Goal: Task Accomplishment & Management: Manage account settings

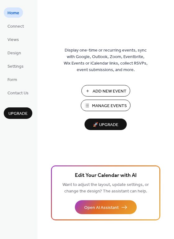
click at [108, 104] on span "Manage Events" at bounding box center [109, 106] width 35 height 7
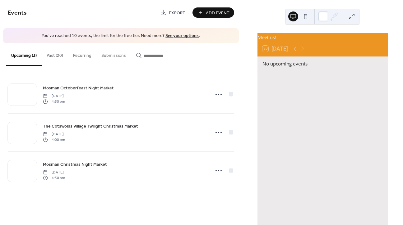
click at [174, 36] on link "See your options" at bounding box center [181, 36] width 33 height 8
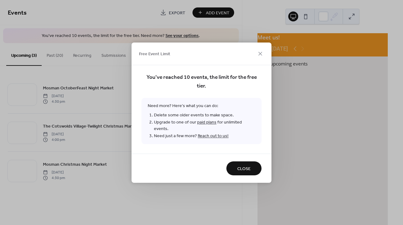
click at [243, 166] on span "Close" at bounding box center [243, 169] width 13 height 7
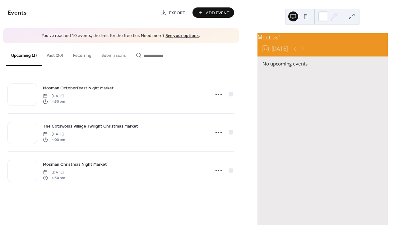
click at [53, 56] on button "Past (20)" at bounding box center [55, 54] width 26 height 22
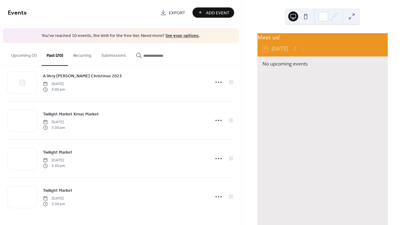
scroll to position [623, 0]
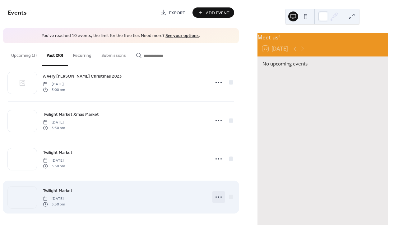
click at [218, 197] on icon at bounding box center [219, 197] width 10 height 10
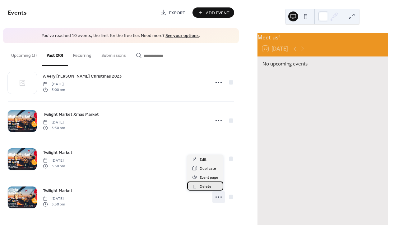
click at [209, 186] on span "Delete" at bounding box center [206, 187] width 12 height 7
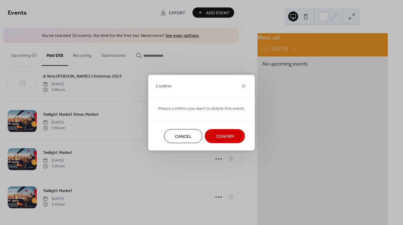
click at [221, 135] on span "Confirm" at bounding box center [225, 136] width 18 height 7
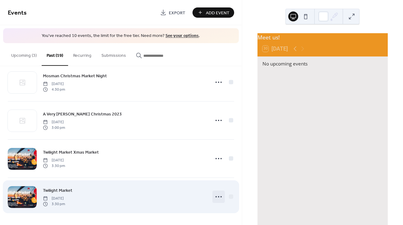
click at [217, 192] on icon at bounding box center [219, 197] width 10 height 10
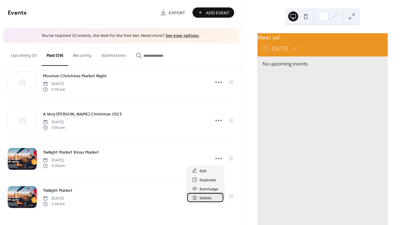
click at [208, 196] on span "Delete" at bounding box center [206, 198] width 12 height 7
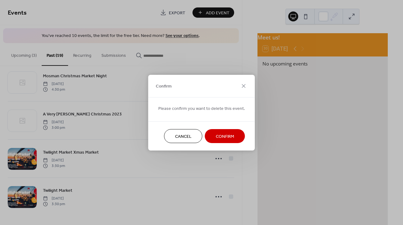
click at [223, 138] on span "Confirm" at bounding box center [225, 136] width 18 height 7
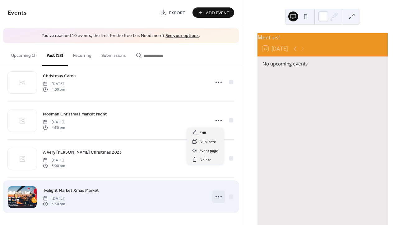
click at [216, 192] on icon at bounding box center [219, 197] width 10 height 10
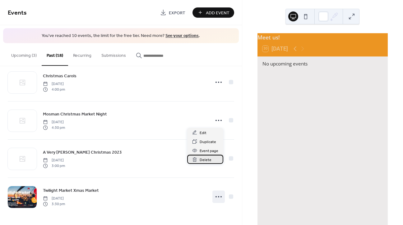
click at [212, 159] on div "Delete" at bounding box center [205, 159] width 36 height 9
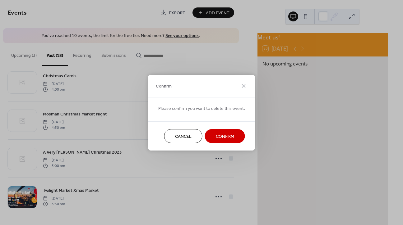
click at [221, 136] on span "Confirm" at bounding box center [225, 136] width 18 height 7
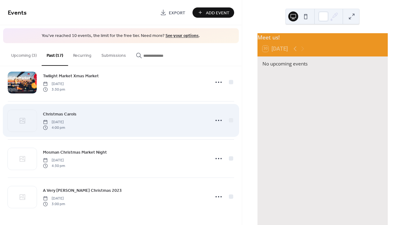
scroll to position [509, 0]
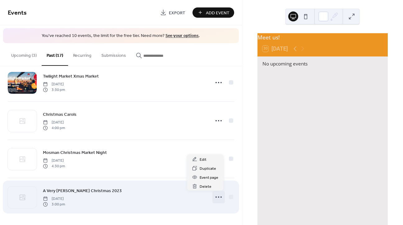
click at [214, 198] on icon at bounding box center [219, 197] width 10 height 10
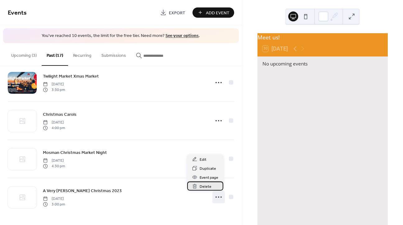
click at [209, 188] on span "Delete" at bounding box center [206, 187] width 12 height 7
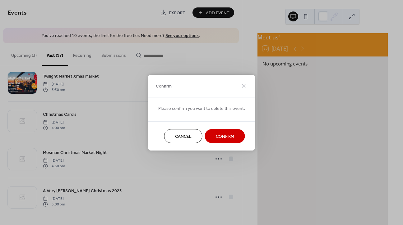
click at [223, 138] on span "Confirm" at bounding box center [225, 136] width 18 height 7
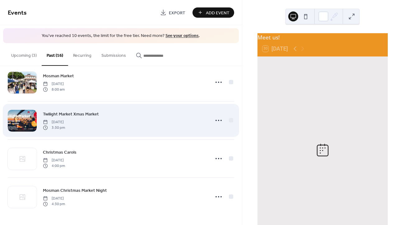
scroll to position [471, 0]
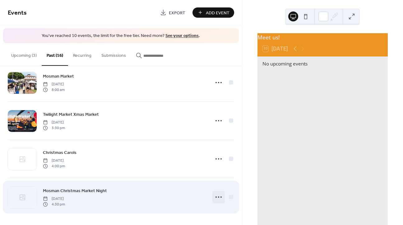
click at [217, 198] on icon at bounding box center [219, 197] width 10 height 10
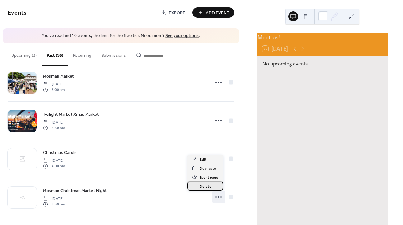
click at [209, 186] on span "Delete" at bounding box center [206, 187] width 12 height 7
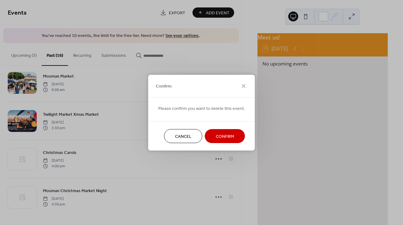
click at [223, 135] on span "Confirm" at bounding box center [225, 136] width 18 height 7
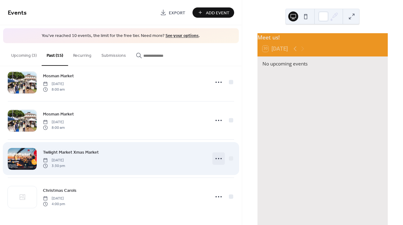
scroll to position [432, 0]
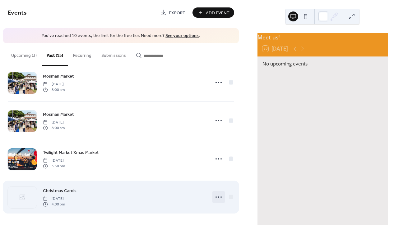
click at [218, 197] on circle at bounding box center [218, 197] width 1 height 1
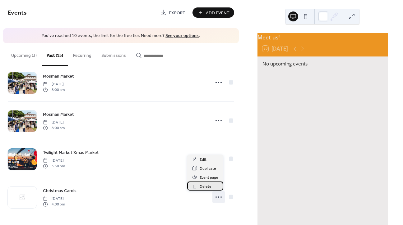
click at [214, 188] on div "Delete" at bounding box center [205, 186] width 36 height 9
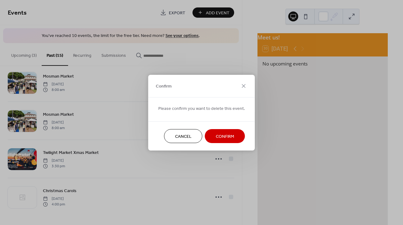
click at [223, 131] on button "Confirm" at bounding box center [225, 136] width 40 height 14
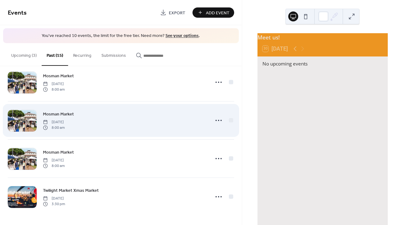
scroll to position [394, 0]
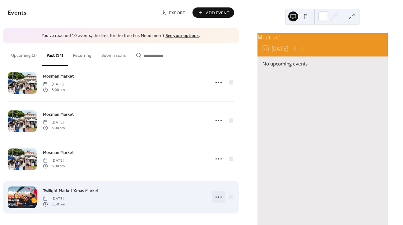
click at [218, 197] on icon at bounding box center [219, 197] width 10 height 10
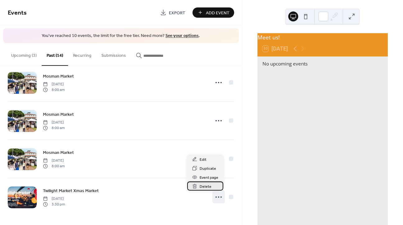
click at [209, 184] on span "Delete" at bounding box center [206, 187] width 12 height 7
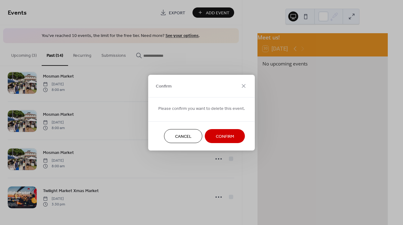
click at [220, 137] on span "Confirm" at bounding box center [225, 136] width 18 height 7
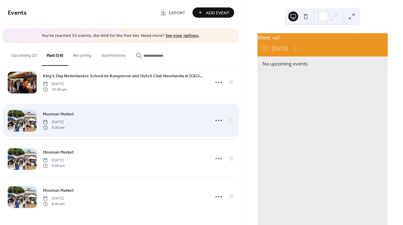
scroll to position [356, 0]
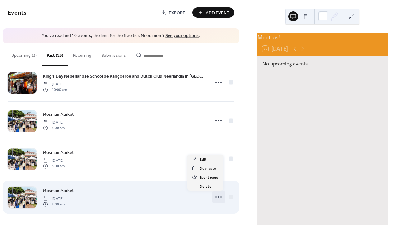
click at [215, 195] on icon at bounding box center [219, 197] width 10 height 10
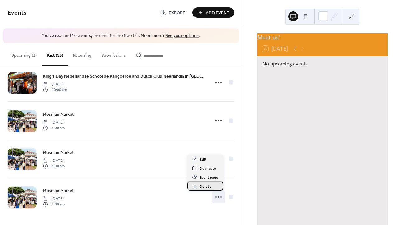
click at [213, 186] on div "Delete" at bounding box center [205, 186] width 36 height 9
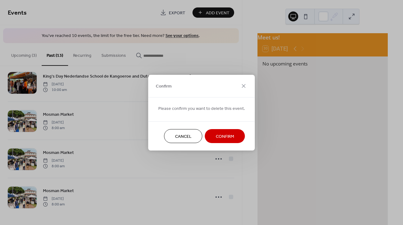
click at [222, 136] on span "Confirm" at bounding box center [225, 136] width 18 height 7
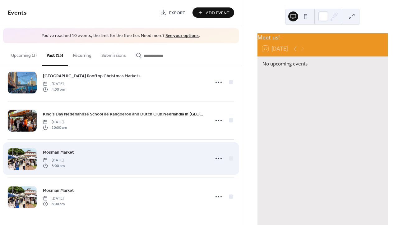
scroll to position [318, 0]
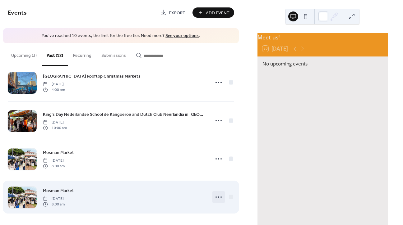
click at [217, 196] on icon at bounding box center [219, 197] width 10 height 10
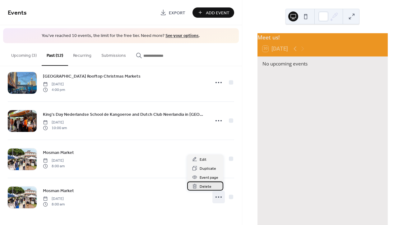
click at [210, 187] on span "Delete" at bounding box center [206, 187] width 12 height 7
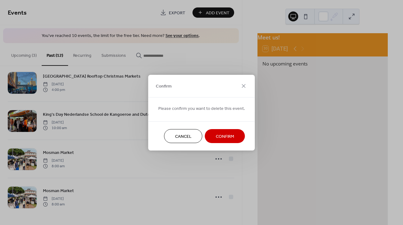
click at [223, 140] on span "Confirm" at bounding box center [225, 136] width 18 height 7
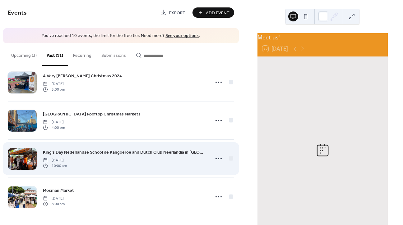
scroll to position [279, 0]
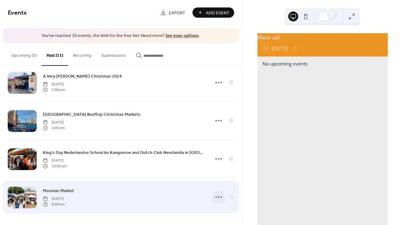
click at [218, 198] on icon at bounding box center [219, 197] width 10 height 10
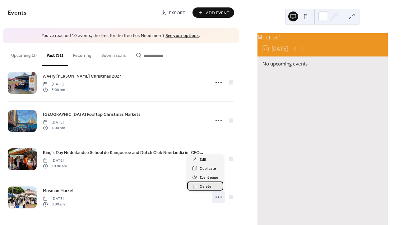
click at [211, 186] on span "Delete" at bounding box center [206, 187] width 12 height 7
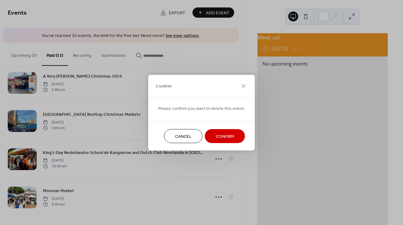
click at [223, 138] on span "Confirm" at bounding box center [225, 136] width 18 height 7
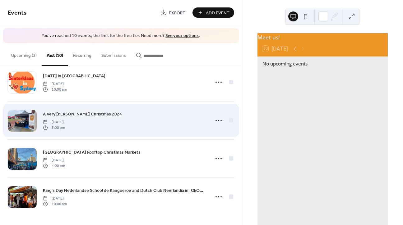
scroll to position [241, 0]
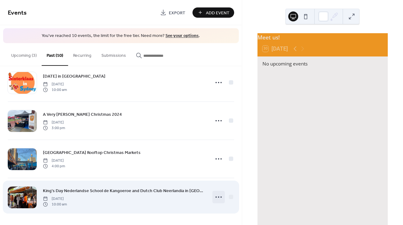
click at [215, 195] on icon at bounding box center [219, 197] width 10 height 10
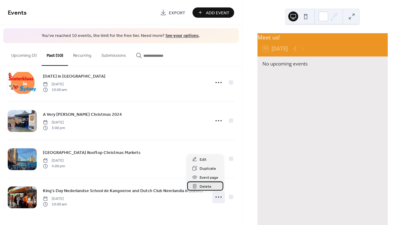
click at [216, 186] on div "Delete" at bounding box center [205, 186] width 36 height 9
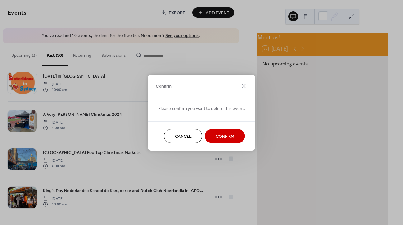
click at [222, 136] on span "Confirm" at bounding box center [225, 136] width 18 height 7
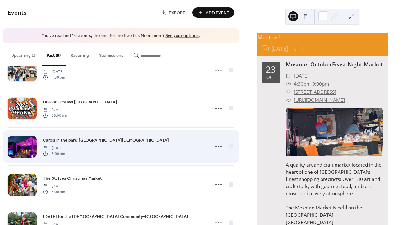
scroll to position [88, 0]
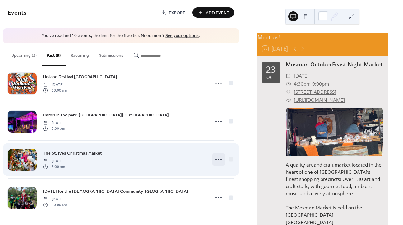
click at [215, 160] on circle at bounding box center [215, 159] width 1 height 1
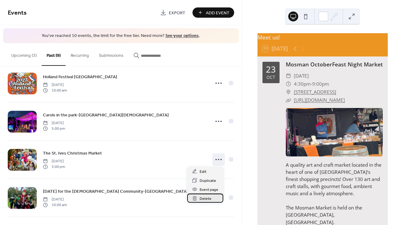
click at [206, 200] on span "Delete" at bounding box center [206, 199] width 12 height 7
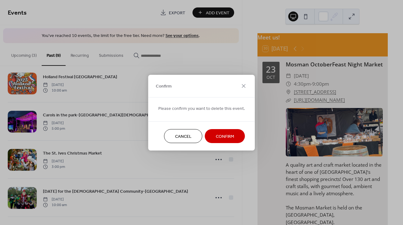
click at [218, 136] on span "Confirm" at bounding box center [225, 136] width 18 height 7
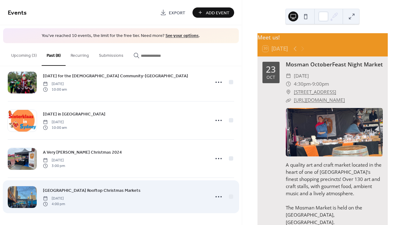
scroll to position [165, 0]
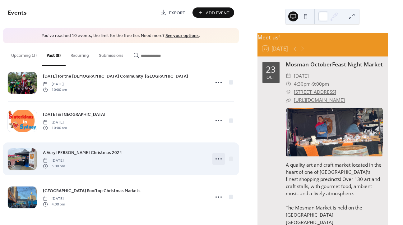
click at [216, 158] on icon at bounding box center [219, 159] width 10 height 10
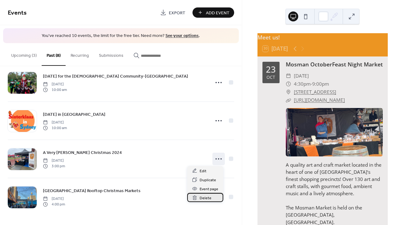
click at [202, 197] on span "Delete" at bounding box center [206, 198] width 12 height 7
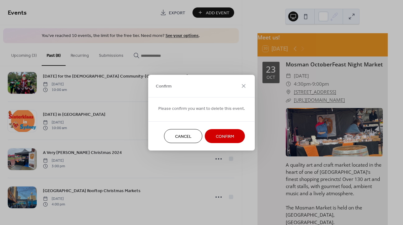
click at [217, 139] on span "Confirm" at bounding box center [225, 136] width 18 height 7
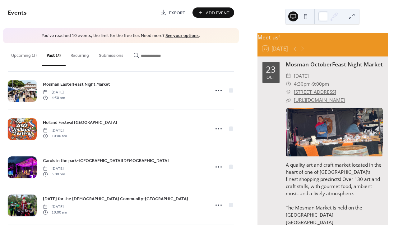
scroll to position [41, 0]
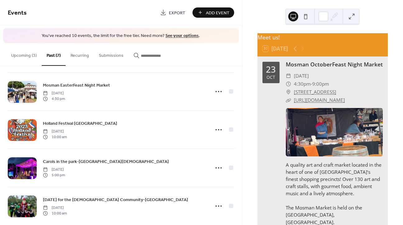
click at [211, 13] on div "Add Event" at bounding box center [213, 12] width 42 height 10
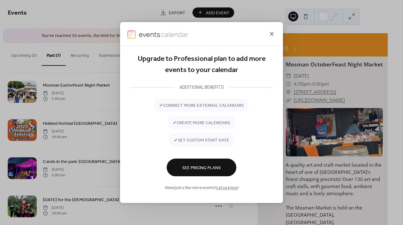
click at [269, 33] on icon at bounding box center [271, 33] width 7 height 7
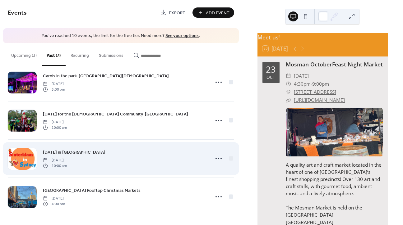
scroll to position [126, 0]
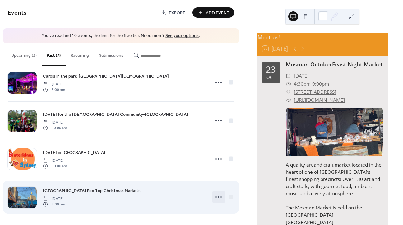
click at [216, 198] on icon at bounding box center [219, 197] width 10 height 10
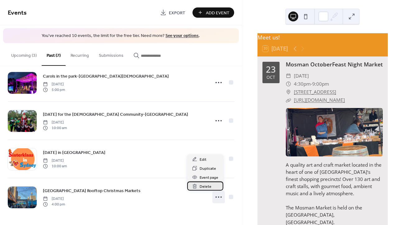
click at [209, 186] on span "Delete" at bounding box center [206, 187] width 12 height 7
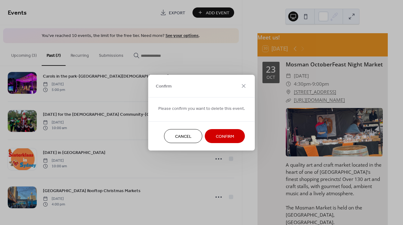
click at [218, 137] on span "Confirm" at bounding box center [225, 136] width 18 height 7
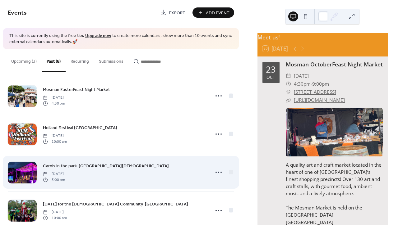
scroll to position [39, 0]
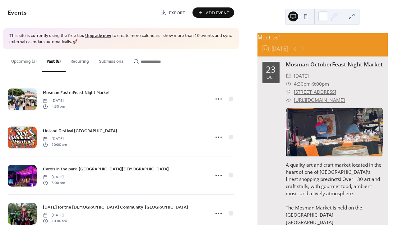
click at [220, 12] on span "Add Event" at bounding box center [218, 13] width 24 height 7
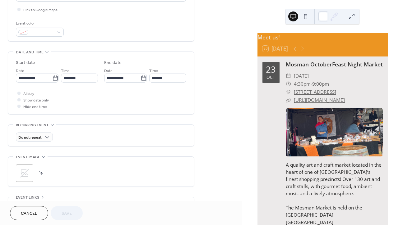
scroll to position [166, 0]
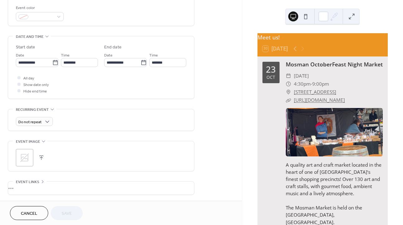
click at [29, 213] on span "Cancel" at bounding box center [29, 214] width 16 height 7
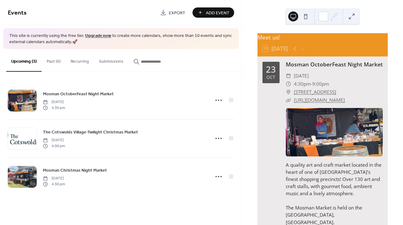
click at [52, 62] on button "Past (6)" at bounding box center [54, 60] width 24 height 22
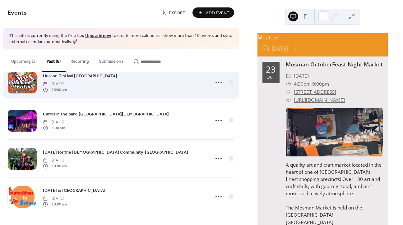
scroll to position [94, 0]
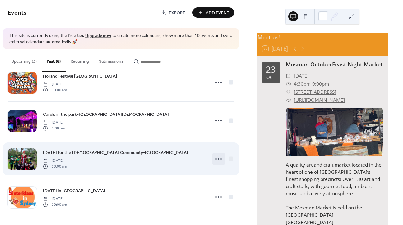
click at [217, 159] on icon at bounding box center [219, 159] width 10 height 10
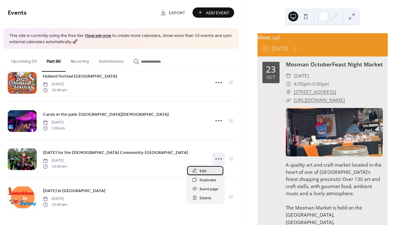
click at [207, 172] on div "Edit" at bounding box center [205, 170] width 36 height 9
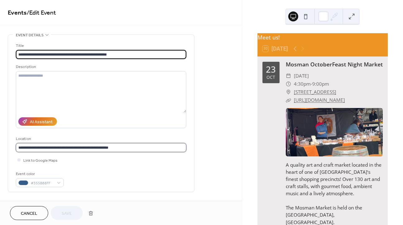
click at [121, 149] on input "**********" at bounding box center [101, 147] width 170 height 9
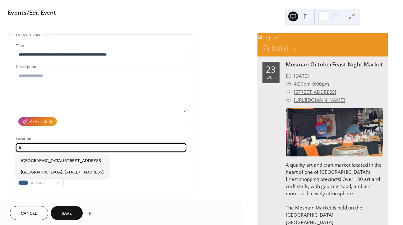
type input "*"
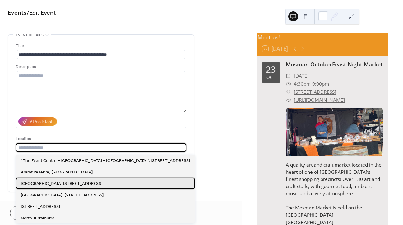
click at [76, 183] on span "East Lindfield Community Hall 9 Wellington Road, Lindfield NSW 2070" at bounding box center [61, 184] width 81 height 7
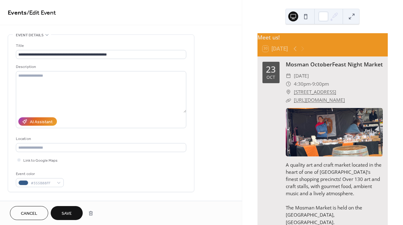
type input "**********"
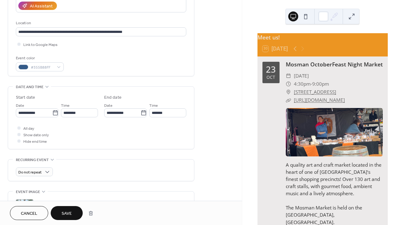
scroll to position [117, 0]
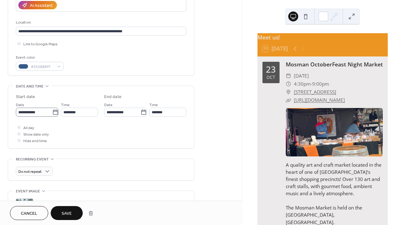
click at [52, 114] on icon at bounding box center [55, 112] width 6 height 6
click at [52, 114] on input "**********" at bounding box center [34, 112] width 36 height 9
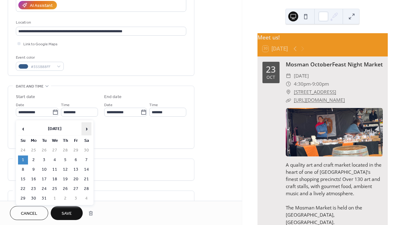
click at [86, 129] on span "›" at bounding box center [86, 129] width 9 height 12
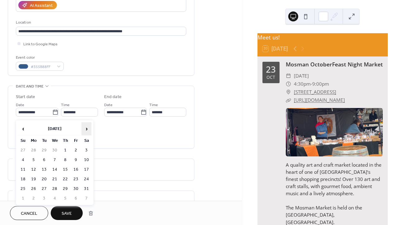
click at [86, 129] on span "›" at bounding box center [86, 129] width 9 height 12
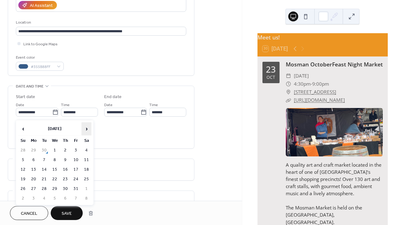
click at [86, 129] on span "›" at bounding box center [86, 129] width 9 height 12
click at [85, 188] on td "29" at bounding box center [86, 189] width 10 height 9
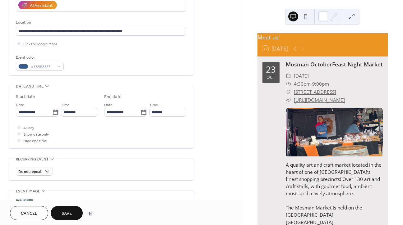
type input "**********"
click at [52, 113] on icon at bounding box center [55, 112] width 6 height 6
click at [52, 113] on input "**********" at bounding box center [34, 112] width 36 height 9
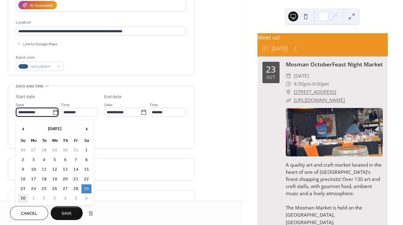
click at [23, 198] on td "30" at bounding box center [23, 198] width 10 height 9
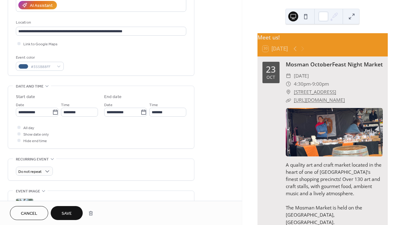
type input "**********"
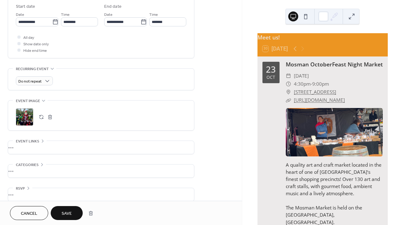
scroll to position [216, 0]
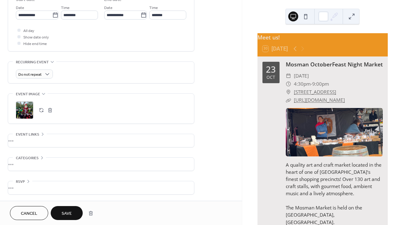
click at [70, 215] on span "Save" at bounding box center [67, 214] width 10 height 7
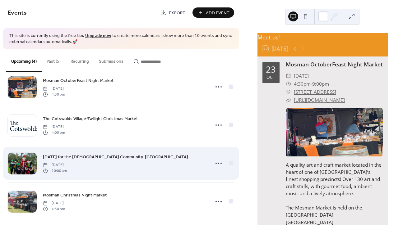
scroll to position [18, 0]
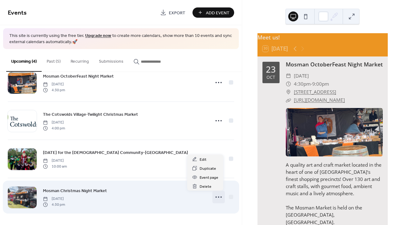
click at [217, 195] on icon at bounding box center [219, 197] width 10 height 10
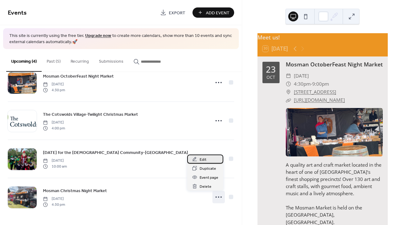
click at [203, 158] on span "Edit" at bounding box center [203, 160] width 7 height 7
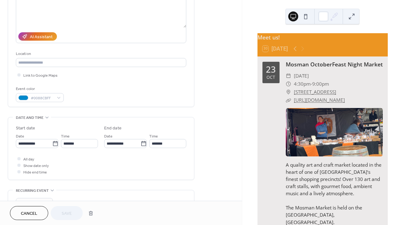
scroll to position [96, 0]
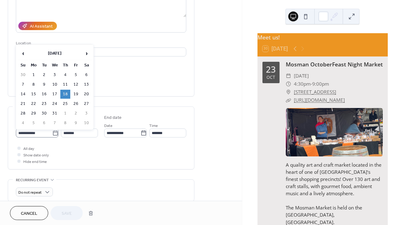
click at [53, 136] on icon at bounding box center [55, 133] width 6 height 6
click at [52, 136] on input "**********" at bounding box center [34, 133] width 36 height 9
click at [65, 85] on td "11" at bounding box center [65, 84] width 10 height 9
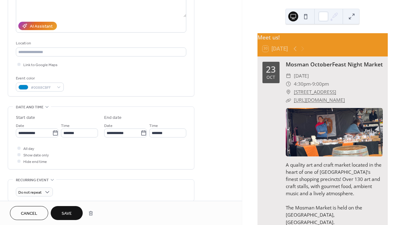
type input "**********"
click at [64, 216] on span "Save" at bounding box center [67, 214] width 10 height 7
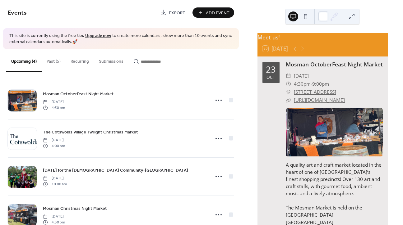
click at [82, 60] on button "Recurring" at bounding box center [80, 60] width 28 height 22
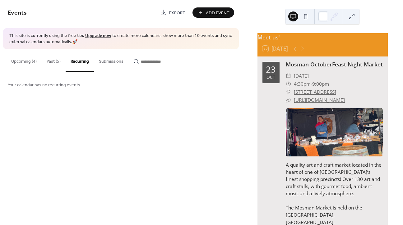
click at [56, 59] on button "Past (5)" at bounding box center [54, 60] width 24 height 22
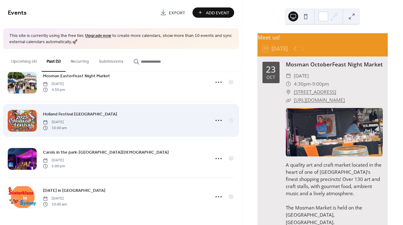
scroll to position [56, 0]
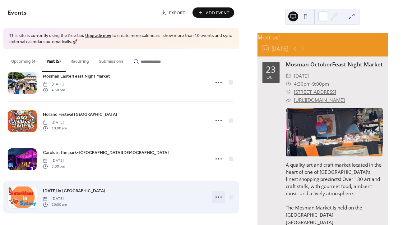
click at [215, 197] on circle at bounding box center [215, 197] width 1 height 1
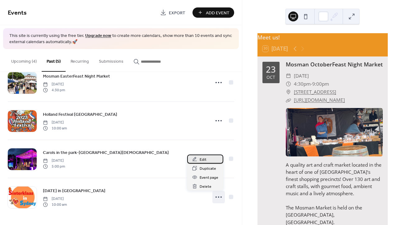
click at [205, 159] on span "Edit" at bounding box center [203, 160] width 7 height 7
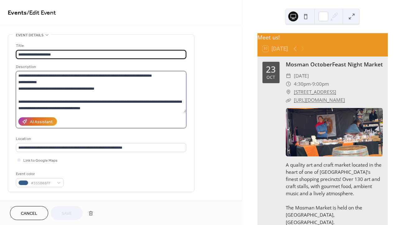
click at [94, 102] on textarea at bounding box center [101, 92] width 170 height 42
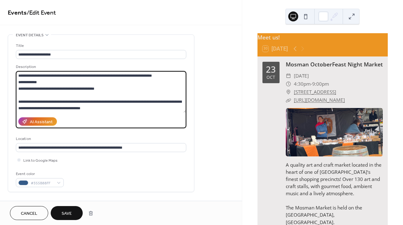
click at [109, 90] on textarea at bounding box center [101, 92] width 170 height 42
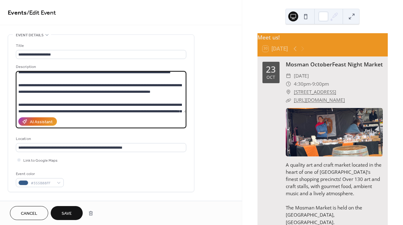
scroll to position [53, 0]
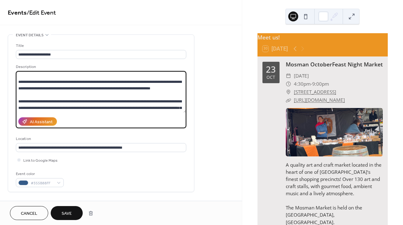
drag, startPoint x: 19, startPoint y: 88, endPoint x: 133, endPoint y: 111, distance: 117.1
click at [133, 111] on textarea at bounding box center [101, 92] width 170 height 42
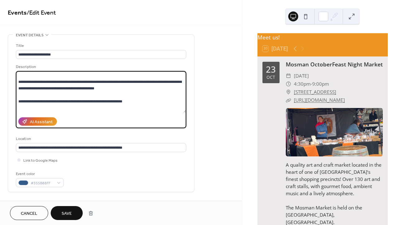
drag, startPoint x: 126, startPoint y: 109, endPoint x: 17, endPoint y: 105, distance: 109.1
click at [17, 105] on textarea "**********" at bounding box center [101, 92] width 170 height 42
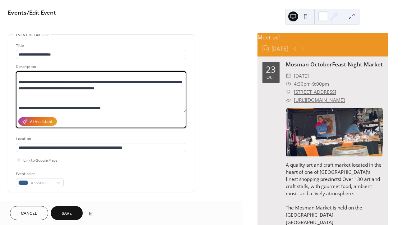
drag, startPoint x: 19, startPoint y: 90, endPoint x: 94, endPoint y: 100, distance: 75.7
click at [94, 100] on textarea "**********" at bounding box center [101, 92] width 170 height 42
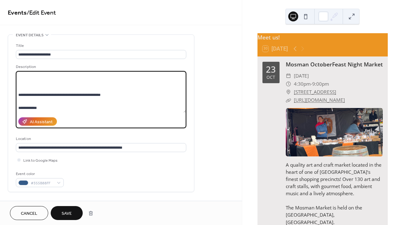
click at [91, 88] on textarea "**********" at bounding box center [101, 92] width 170 height 42
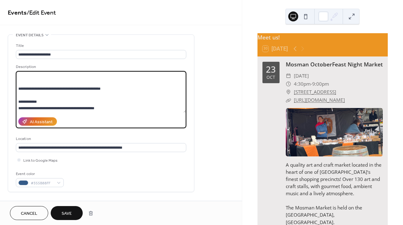
scroll to position [65, 0]
drag, startPoint x: 108, startPoint y: 109, endPoint x: 17, endPoint y: 101, distance: 91.1
click at [17, 101] on textarea "**********" at bounding box center [101, 92] width 170 height 42
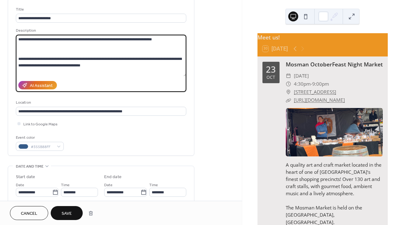
scroll to position [75, 0]
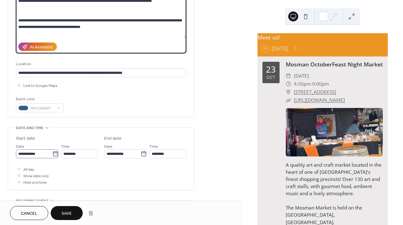
type textarea "**********"
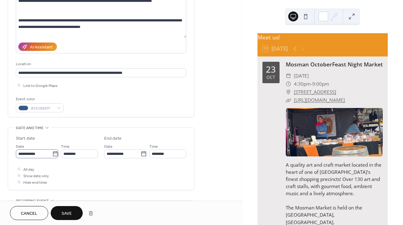
click at [54, 158] on label "**********" at bounding box center [37, 153] width 43 height 9
click at [52, 158] on input "**********" at bounding box center [34, 153] width 36 height 9
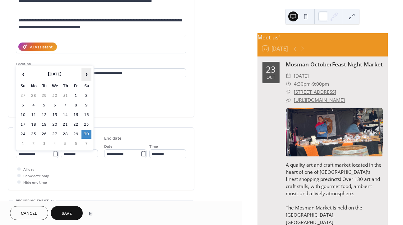
click at [87, 75] on span "›" at bounding box center [86, 74] width 9 height 12
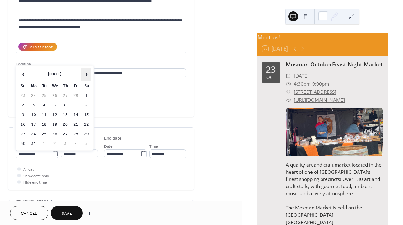
click at [87, 75] on span "›" at bounding box center [86, 74] width 9 height 12
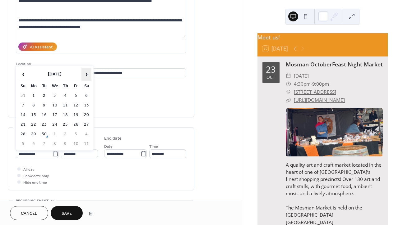
click at [87, 75] on span "›" at bounding box center [86, 74] width 9 height 12
click at [87, 132] on td "29" at bounding box center [86, 134] width 10 height 9
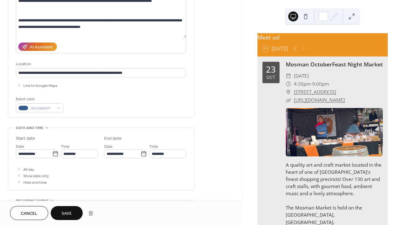
type input "**********"
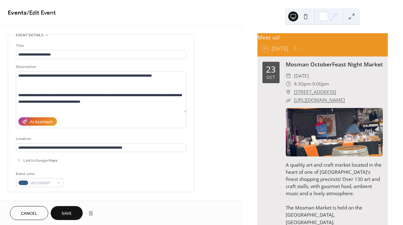
scroll to position [0, 0]
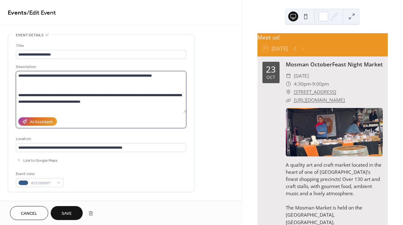
click at [18, 76] on textarea "**********" at bounding box center [101, 92] width 170 height 42
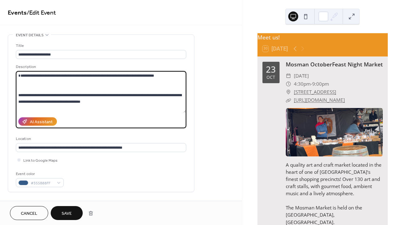
click at [21, 74] on textarea "**********" at bounding box center [101, 92] width 170 height 42
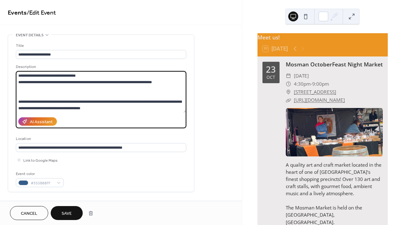
type textarea "**********"
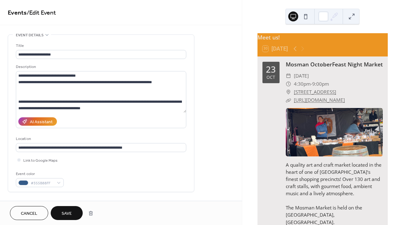
click at [68, 213] on span "Save" at bounding box center [67, 214] width 10 height 7
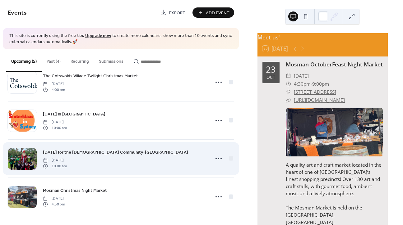
scroll to position [56, 0]
